Goal: Information Seeking & Learning: Find contact information

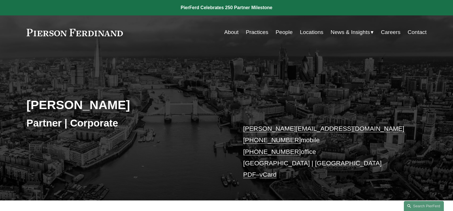
scroll to position [48, 0]
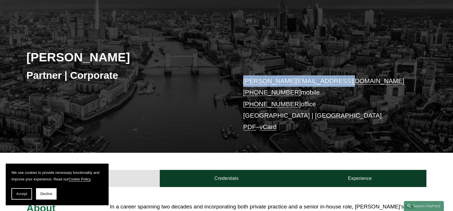
drag, startPoint x: 342, startPoint y: 82, endPoint x: 243, endPoint y: 82, distance: 98.9
click at [243, 82] on div "[PERSON_NAME] Partner | Corporate [PERSON_NAME][EMAIL_ADDRESS][DOMAIN_NAME] [PH…" at bounding box center [226, 84] width 453 height 138
copy link "[PERSON_NAME][EMAIL_ADDRESS][DOMAIN_NAME]"
copy link "44 79 1962 6969"
drag, startPoint x: 247, startPoint y: 93, endPoint x: 295, endPoint y: 100, distance: 48.9
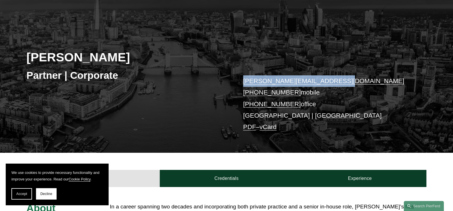
click at [295, 100] on p "[PERSON_NAME][EMAIL_ADDRESS][DOMAIN_NAME] [PHONE_NUMBER] mobile [PHONE_NUMBER] …" at bounding box center [326, 104] width 167 height 58
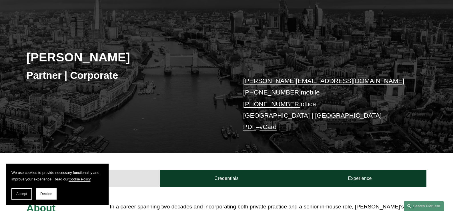
click at [319, 107] on p "[PERSON_NAME][EMAIL_ADDRESS][DOMAIN_NAME] [PHONE_NUMBER] mobile [PHONE_NUMBER] …" at bounding box center [326, 104] width 167 height 58
drag, startPoint x: 295, startPoint y: 93, endPoint x: 246, endPoint y: 91, distance: 48.6
click at [246, 91] on p "leiza.bladdsymms@pierferd.com +44 79 1962 6969 mobile +44 20 4604 2975 office L…" at bounding box center [326, 104] width 167 height 58
copy link "44 79 1962 6969"
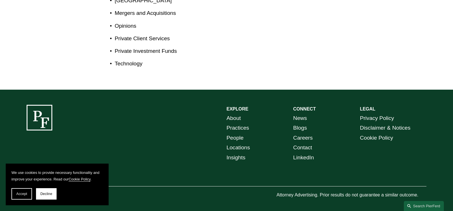
scroll to position [411, 0]
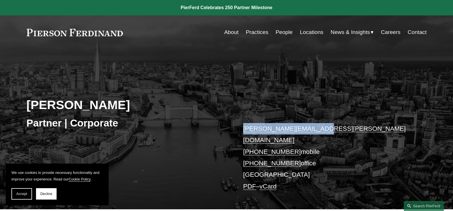
drag, startPoint x: 321, startPoint y: 121, endPoint x: 243, endPoint y: 130, distance: 78.0
click at [243, 130] on p "ivan.hanna@pierferd.com +44 77 7963 3671 mobile +44 20 4591 3212 office London …" at bounding box center [326, 157] width 167 height 69
copy link "ivan.hanna@pierferd.com"
drag, startPoint x: 296, startPoint y: 142, endPoint x: 249, endPoint y: 142, distance: 46.6
click at [249, 142] on p "ivan.hanna@pierferd.com +44 77 7963 3671 mobile +44 20 4591 3212 office London …" at bounding box center [326, 157] width 167 height 69
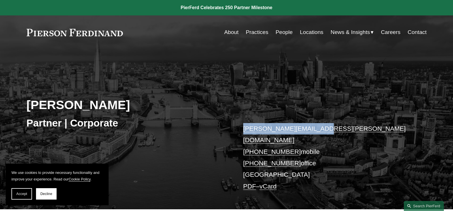
copy link "4 77 7963 3671"
click at [236, 145] on div "Ivan Hanna Partner | Corporate ivan.hanna@pierferd.com +44 77 7963 3671 mobile …" at bounding box center [226, 136] width 453 height 147
copy link "44 77 7963 3671"
drag, startPoint x: 247, startPoint y: 140, endPoint x: 178, endPoint y: 79, distance: 91.5
click at [292, 154] on p "ivan.hanna@pierferd.com +44 77 7963 3671 mobile +44 20 4591 3212 office London …" at bounding box center [326, 157] width 167 height 69
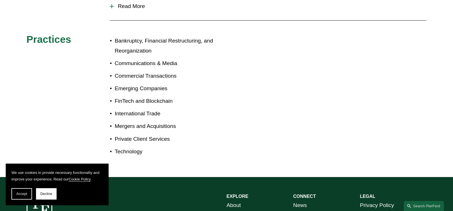
scroll to position [368, 0]
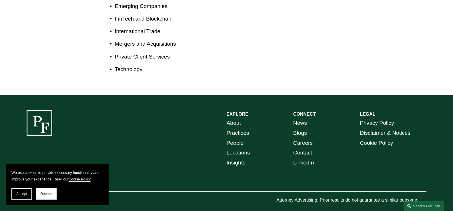
click at [309, 148] on link "Contact" at bounding box center [302, 153] width 19 height 10
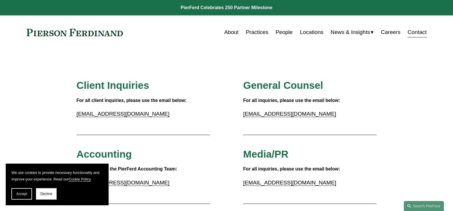
click at [314, 35] on link "Locations" at bounding box center [311, 32] width 23 height 11
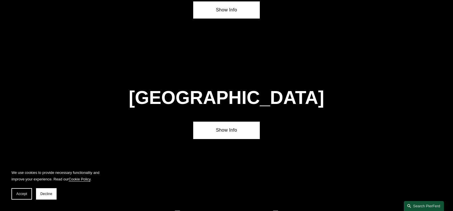
scroll to position [2021, 0]
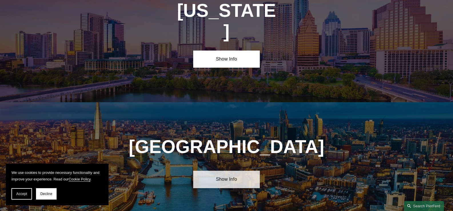
click at [224, 171] on link "Show Info" at bounding box center [226, 179] width 67 height 17
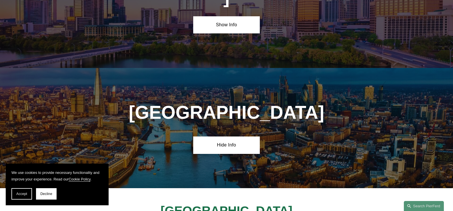
scroll to position [2069, 0]
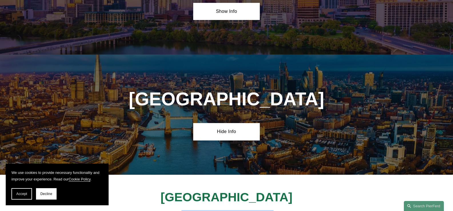
drag, startPoint x: 266, startPoint y: 163, endPoint x: 182, endPoint y: 147, distance: 86.4
copy h4 "[PERSON_NAME] UK LLP [STREET_ADDRESS][PERSON_NAME]"
